Goal: Information Seeking & Learning: Learn about a topic

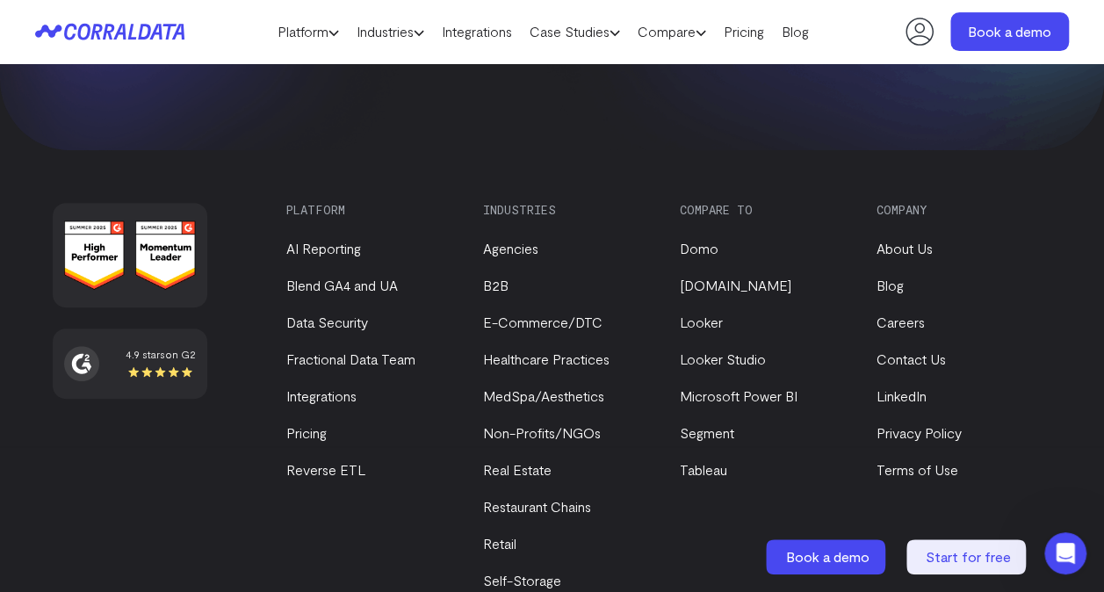
scroll to position [7006, 0]
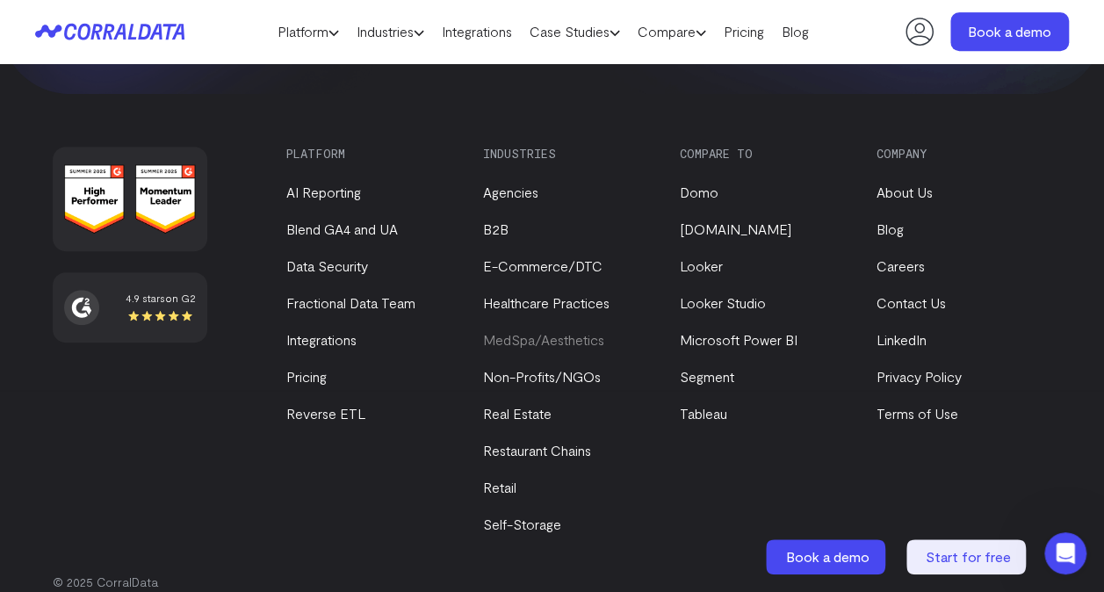
click at [557, 331] on link "MedSpa/Aesthetics" at bounding box center [543, 339] width 121 height 17
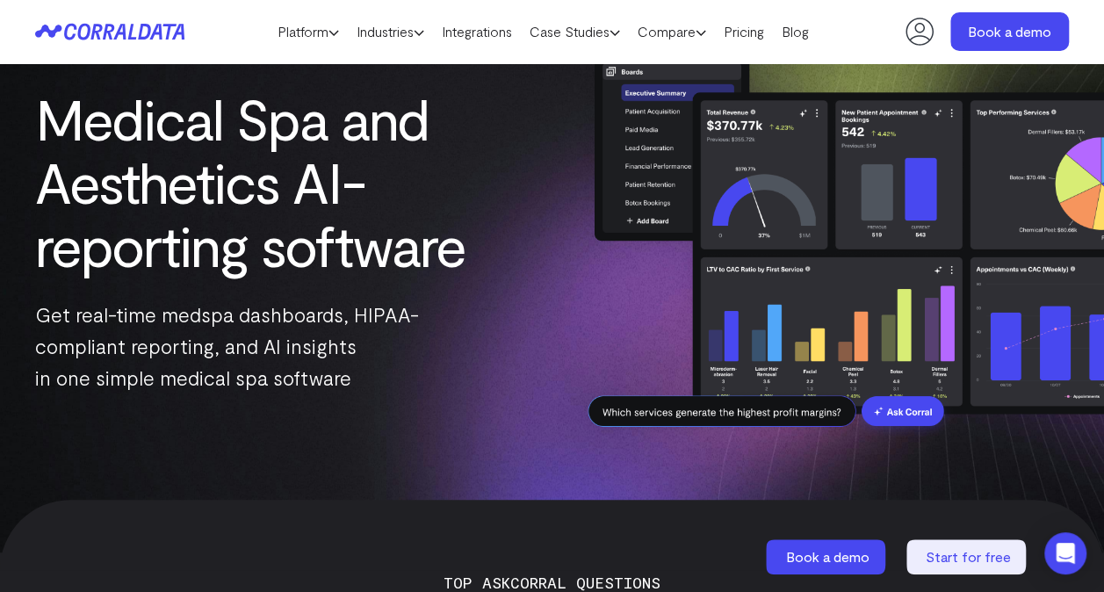
scroll to position [130, 0]
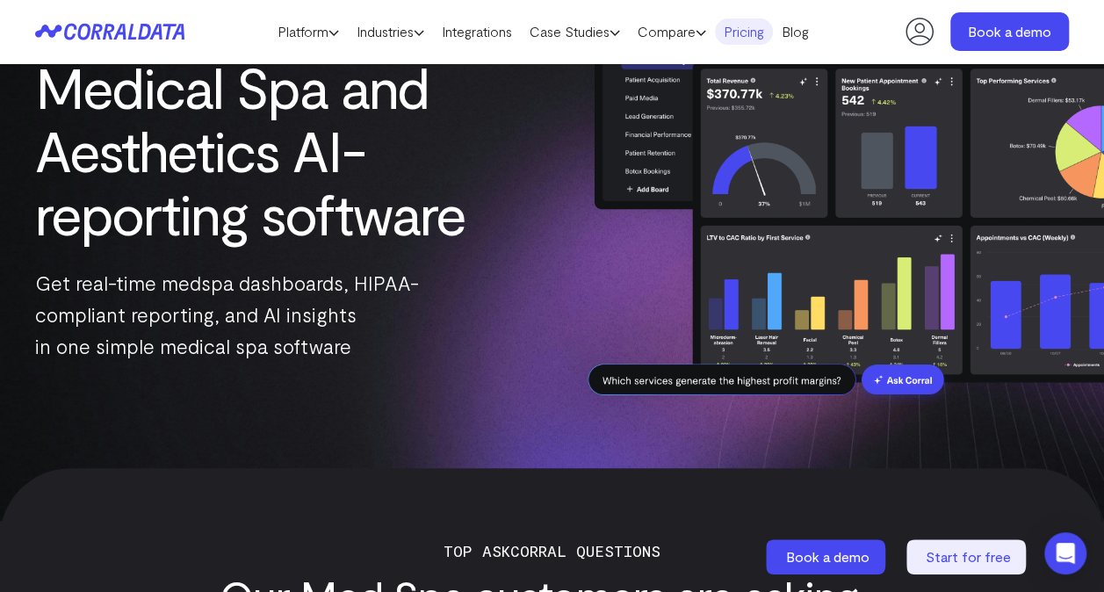
click at [753, 29] on link "Pricing" at bounding box center [744, 31] width 58 height 26
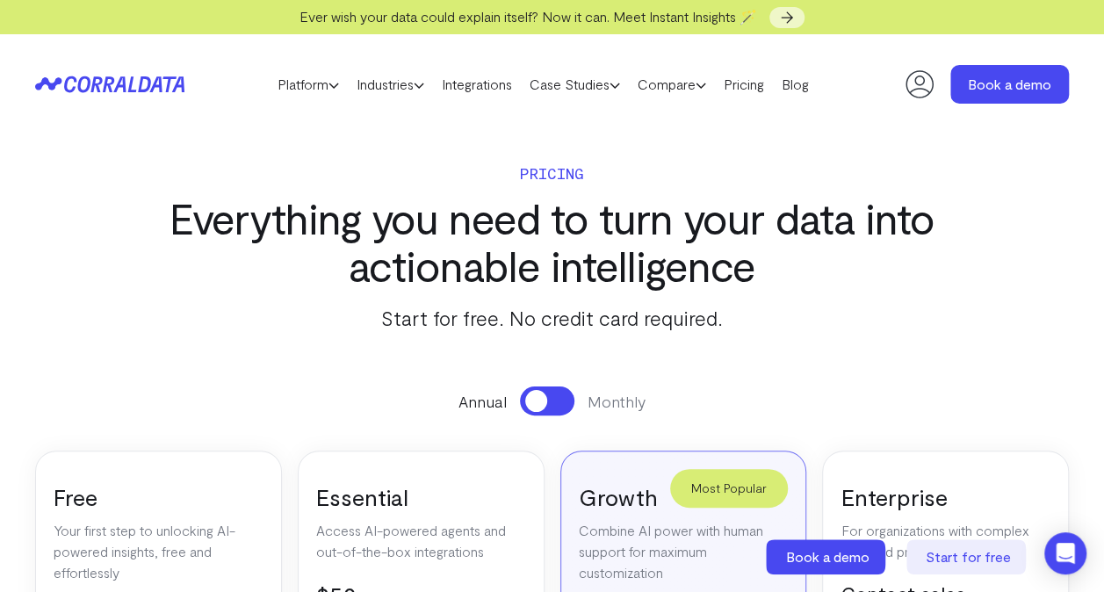
click at [530, 407] on span at bounding box center [536, 401] width 22 height 22
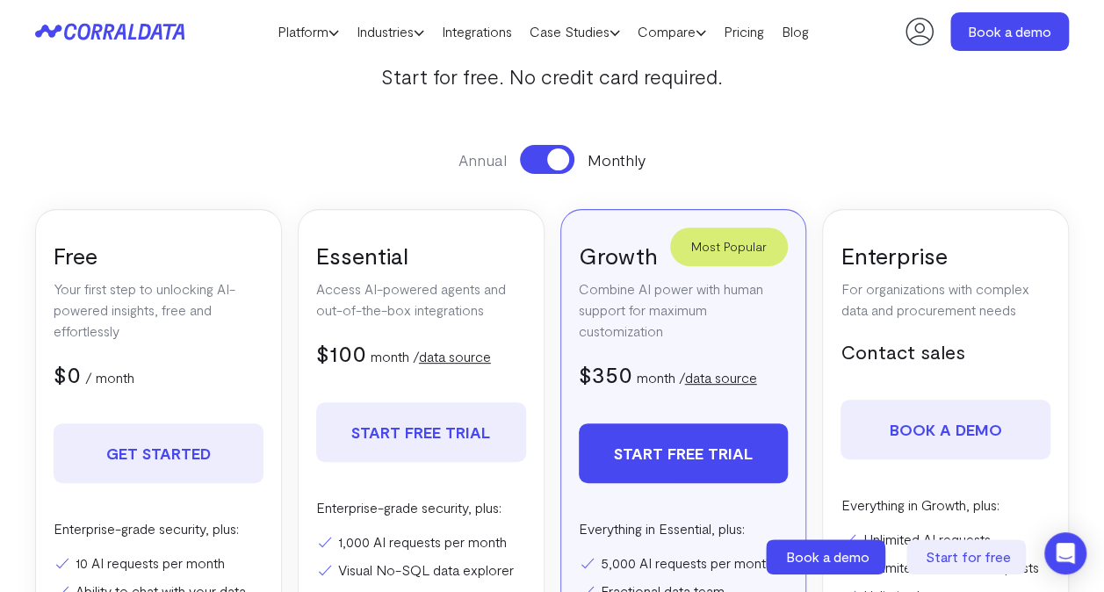
scroll to position [207, 0]
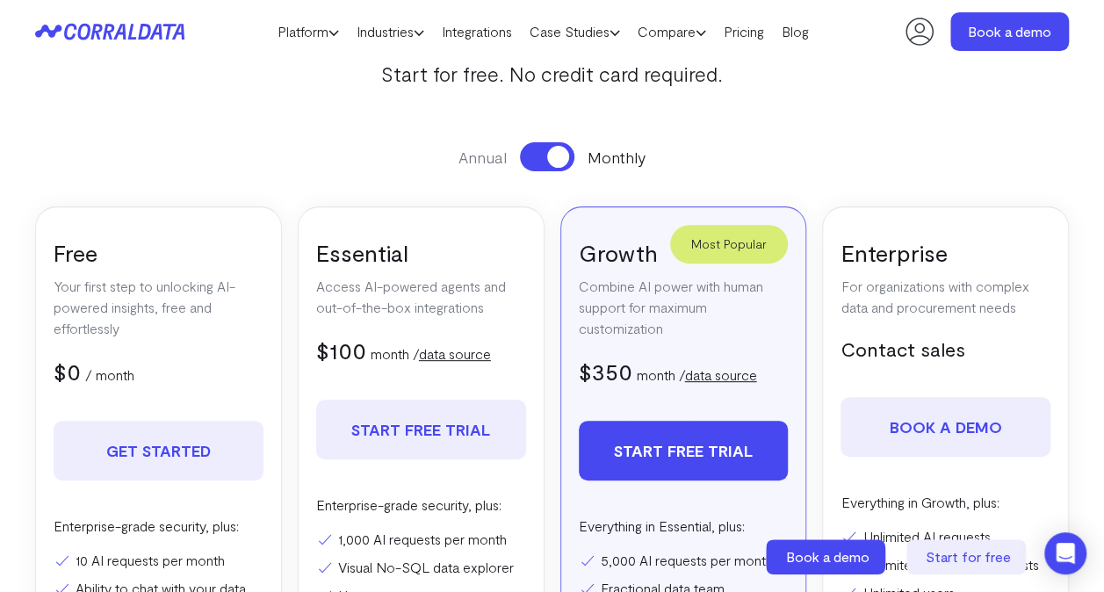
click at [559, 158] on span at bounding box center [558, 157] width 22 height 22
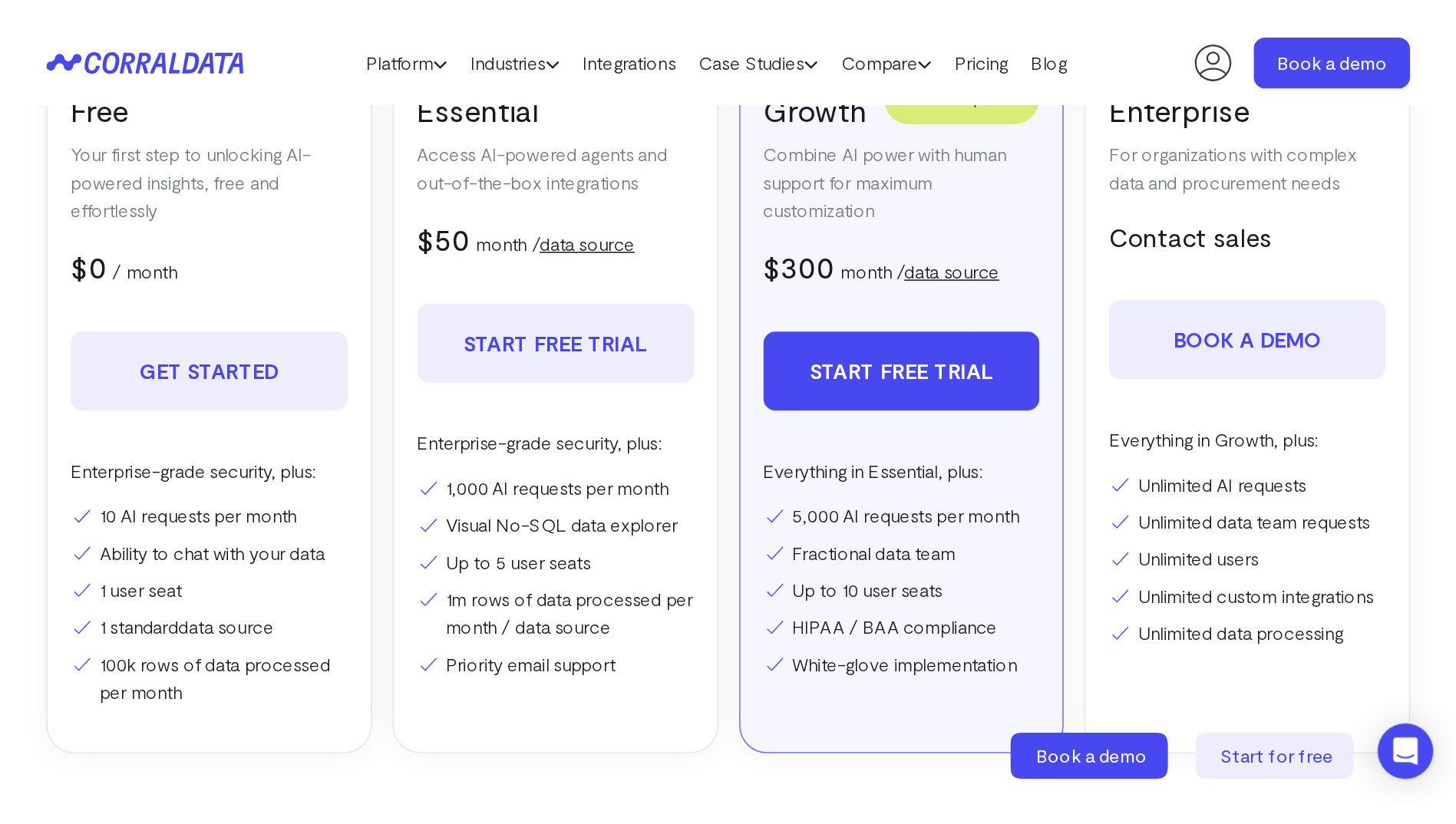
scroll to position [343, 0]
